Goal: Find specific page/section: Find specific page/section

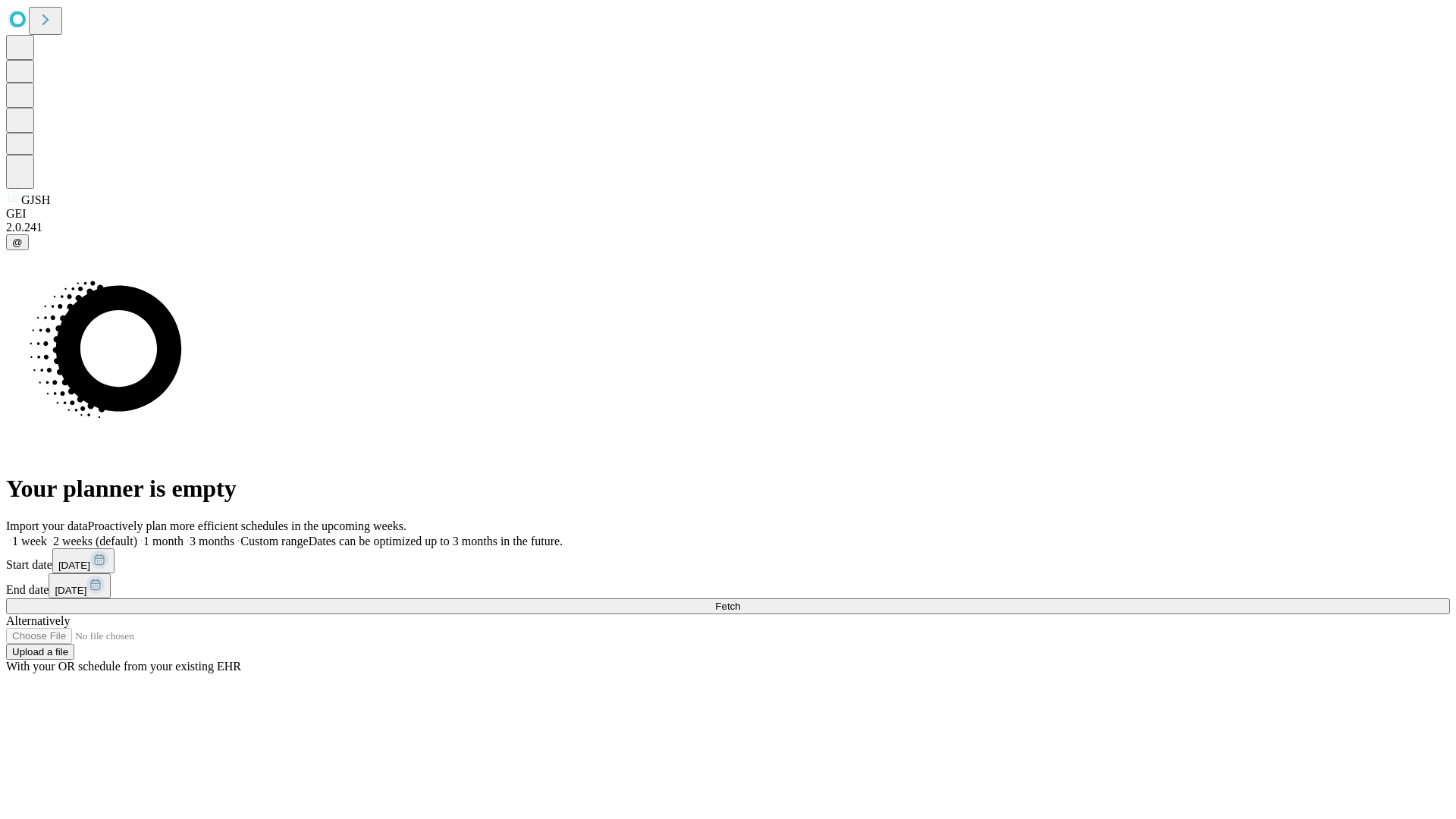
click at [741, 601] on span "Fetch" at bounding box center [728, 607] width 25 height 11
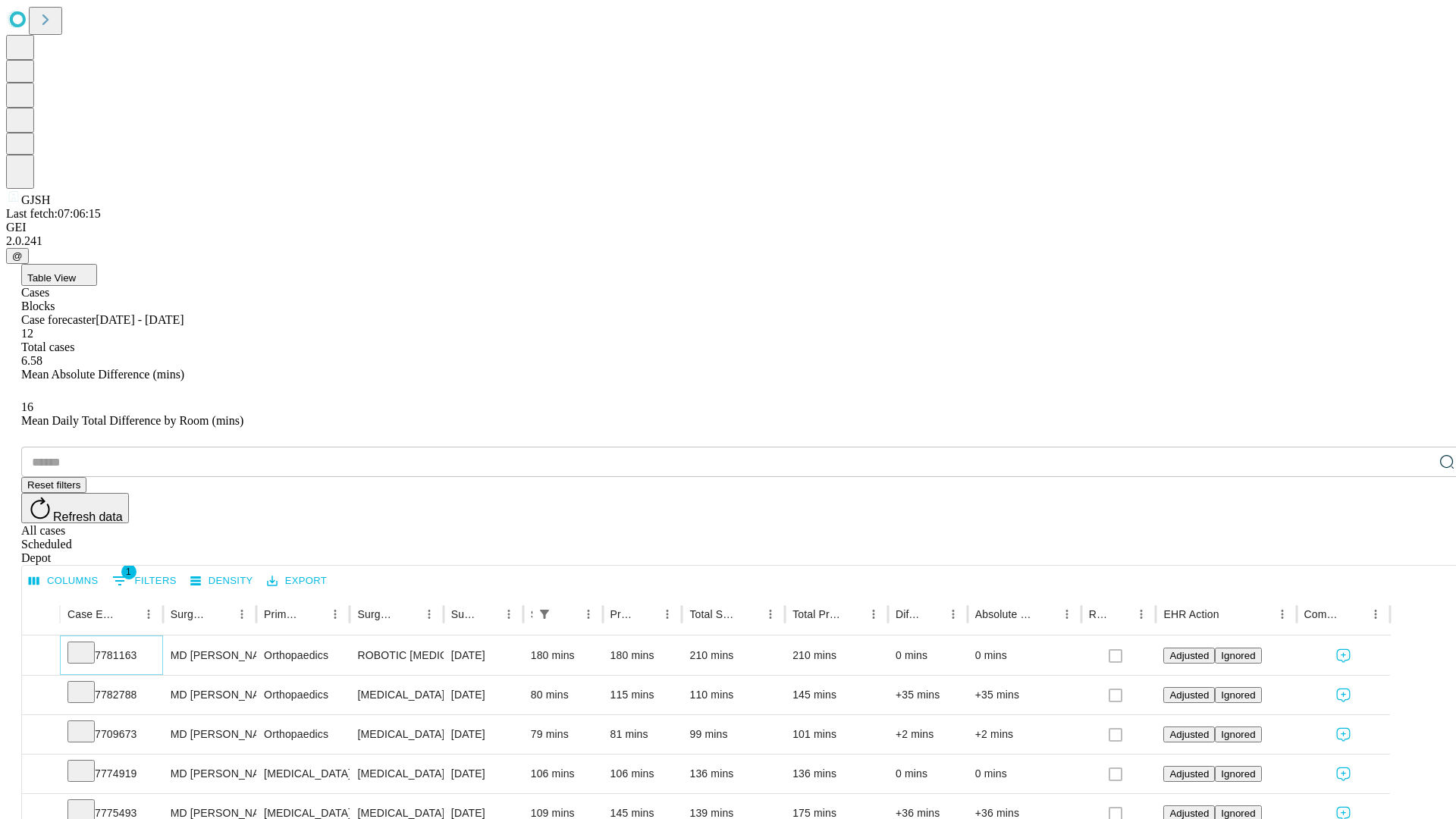
click at [89, 644] on icon at bounding box center [81, 652] width 16 height 16
